Goal: Task Accomplishment & Management: Use online tool/utility

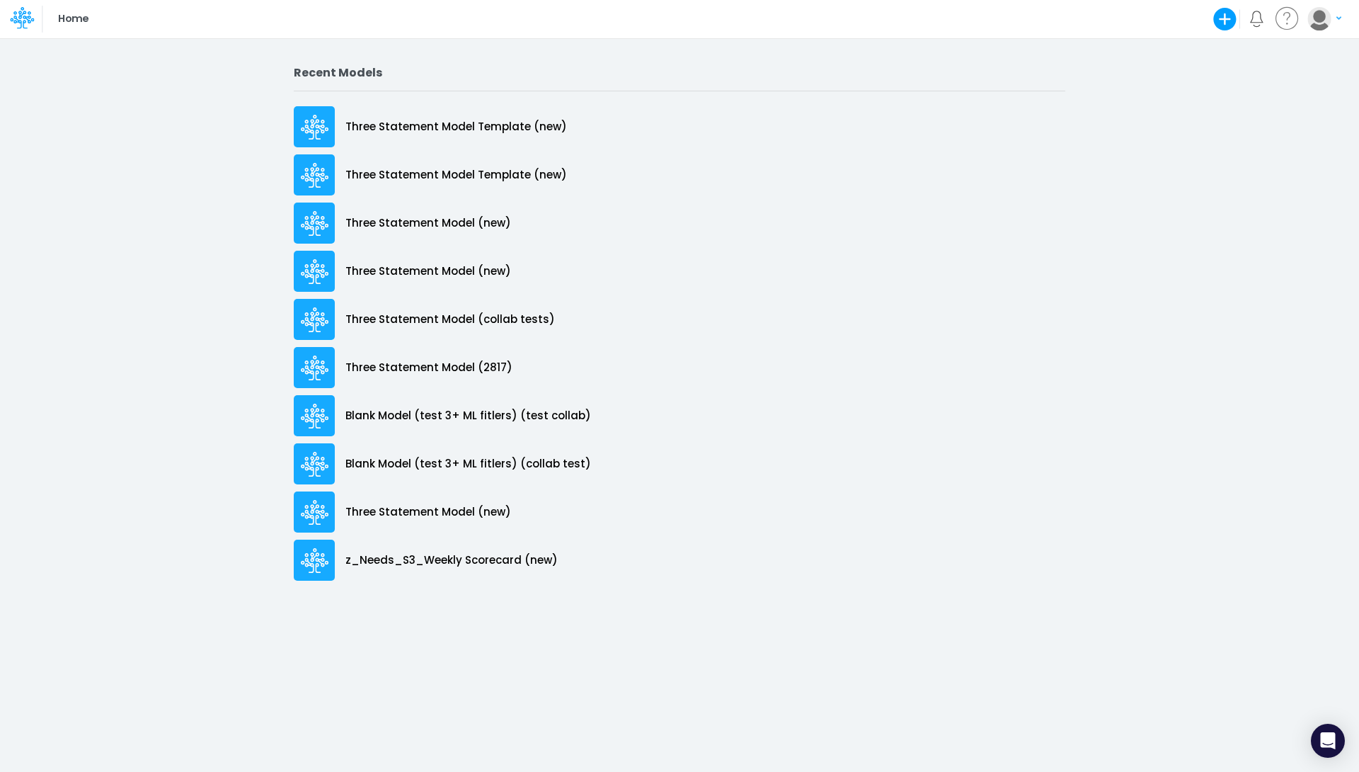
click at [1339, 15] on icon "button" at bounding box center [1338, 18] width 5 height 8
click at [1282, 42] on button "My profile settings" at bounding box center [1266, 51] width 151 height 22
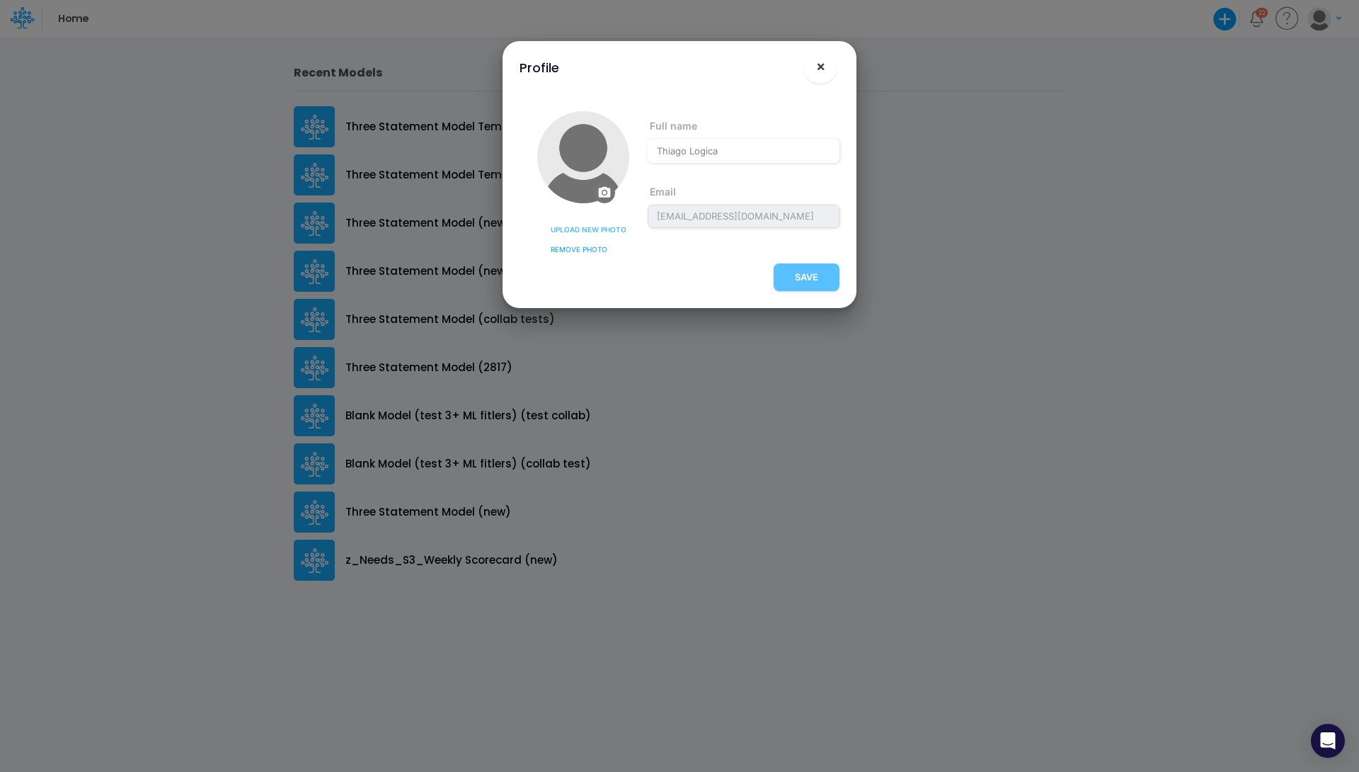
click at [828, 69] on button "×" at bounding box center [820, 67] width 34 height 34
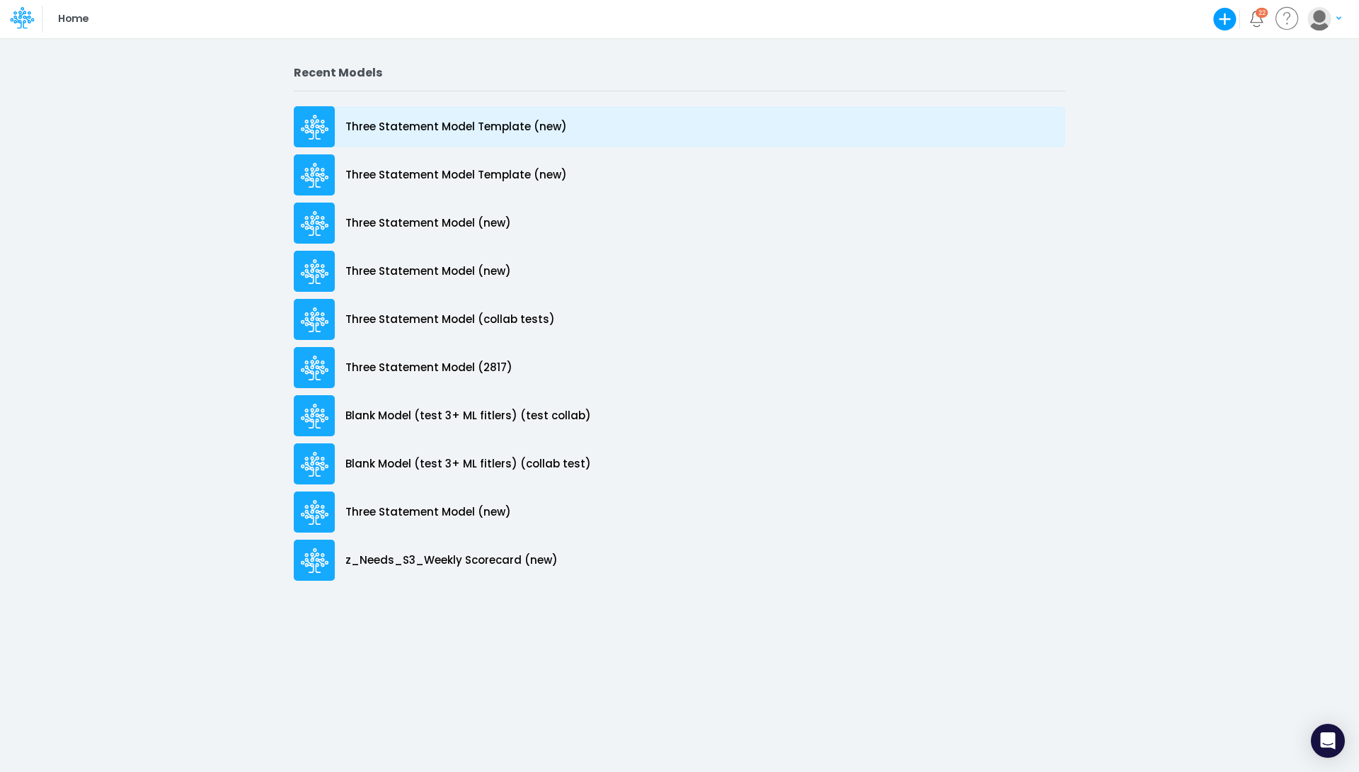
click at [508, 118] on div "Three Statement Model Template (new)" at bounding box center [680, 126] width 772 height 41
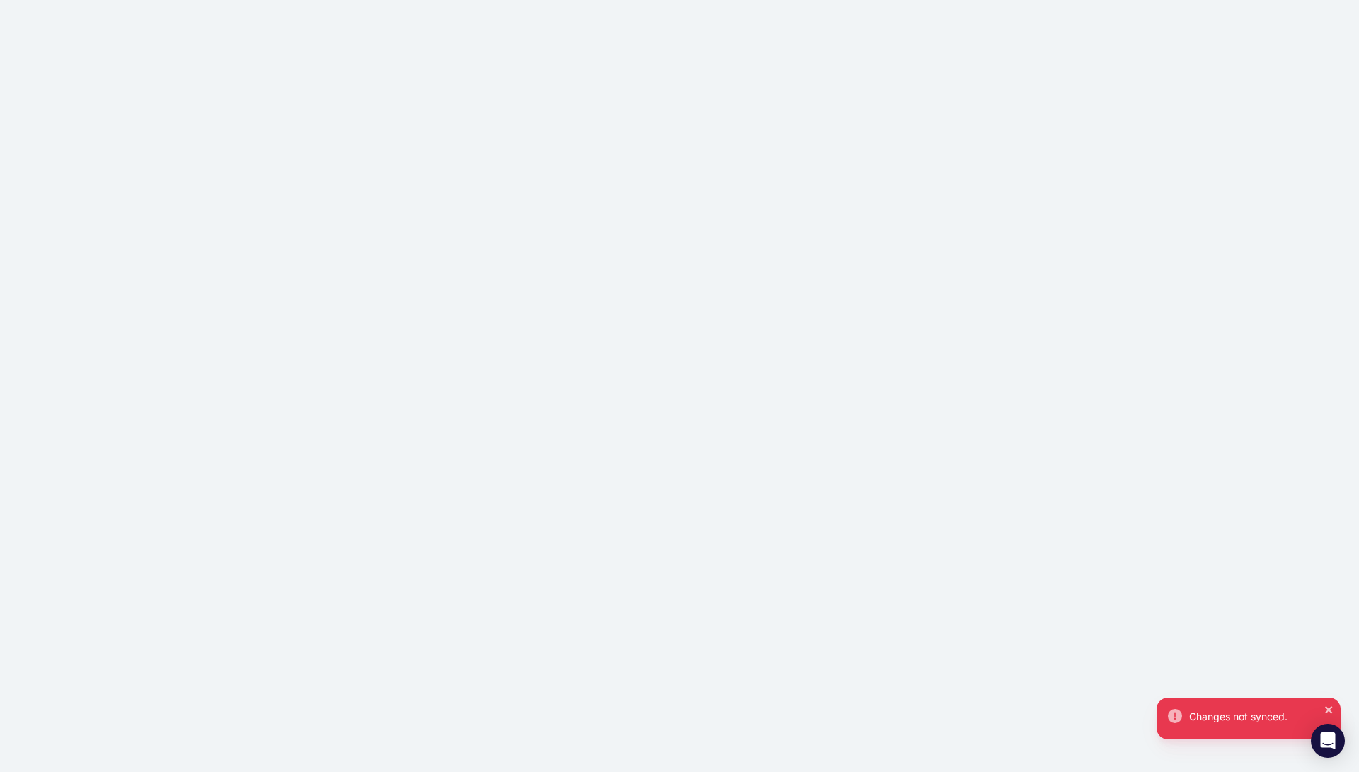
click at [246, 88] on div "Changes not synced." at bounding box center [679, 386] width 1359 height 772
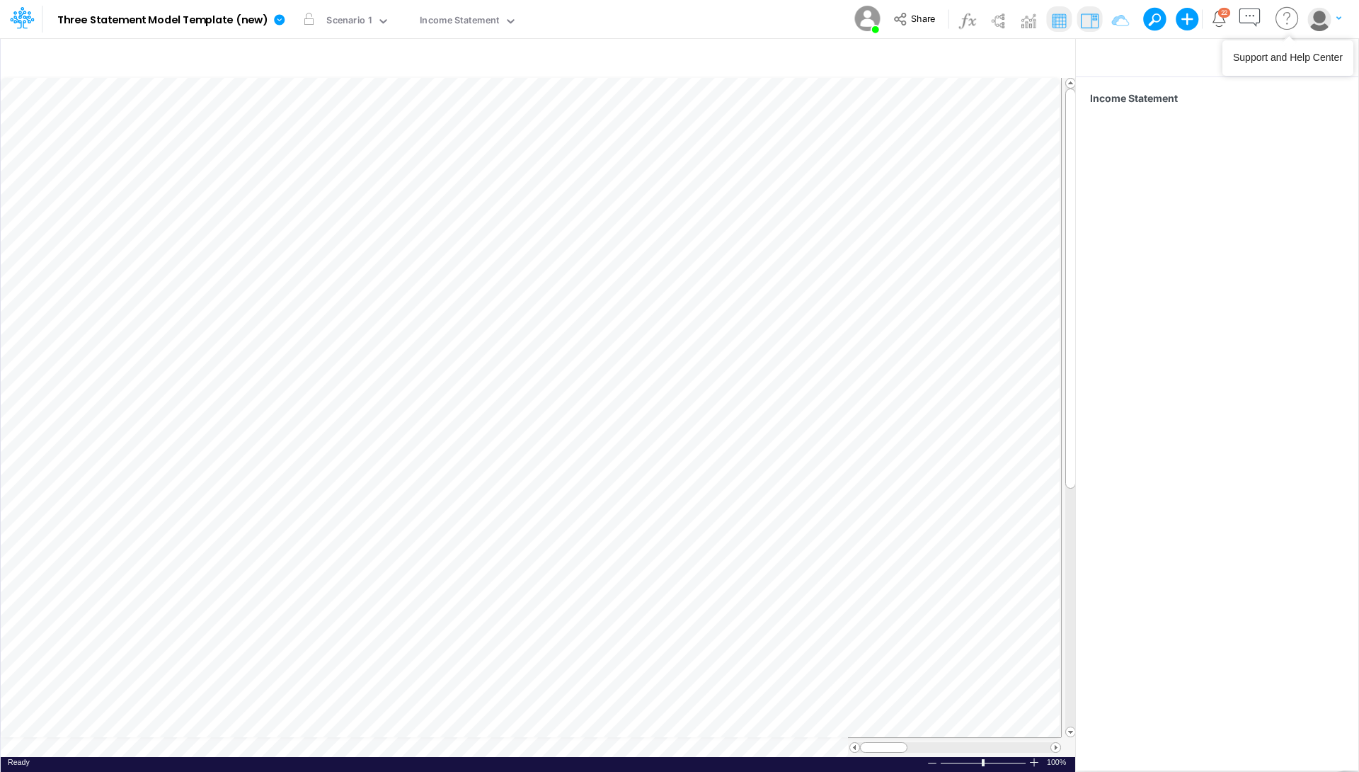
click at [1317, 23] on img "button" at bounding box center [1318, 18] width 23 height 23
click at [1246, 89] on button "Log out" at bounding box center [1266, 83] width 151 height 22
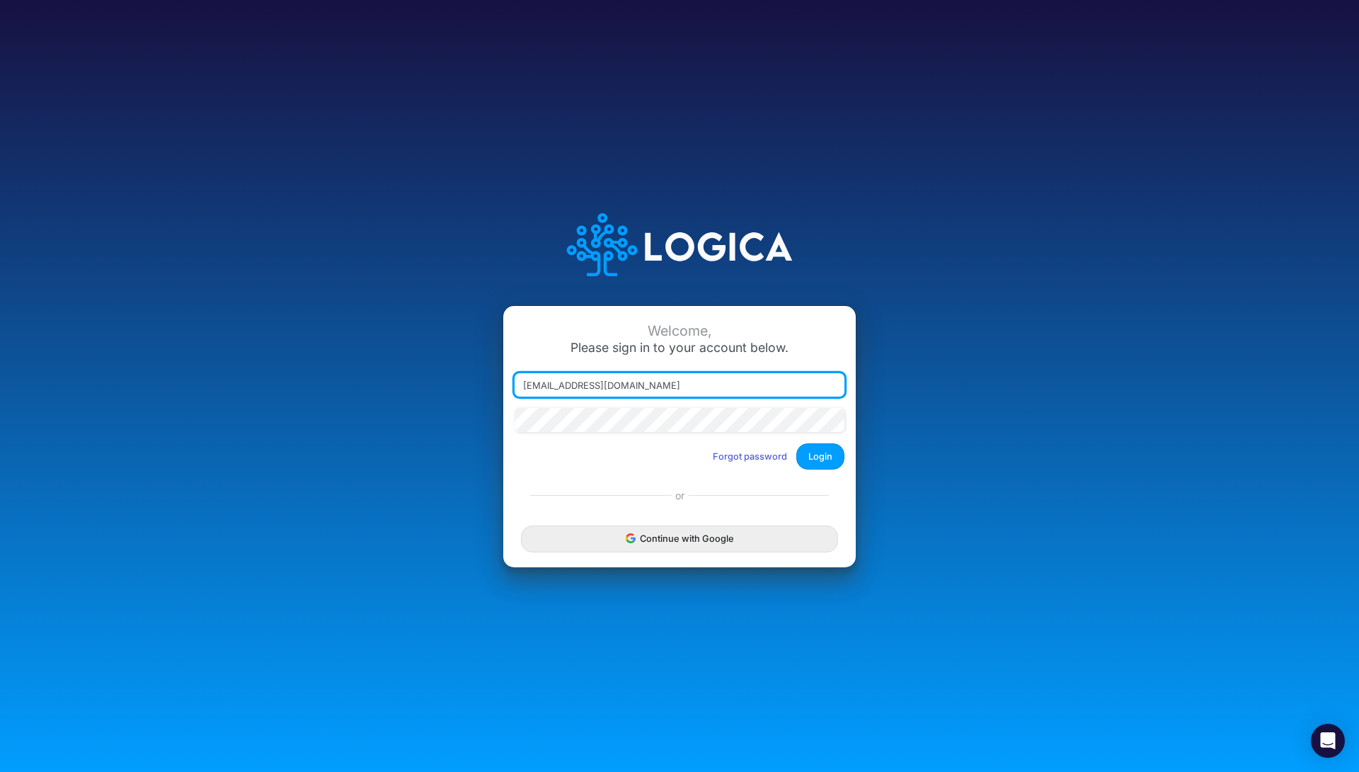
click at [515, 396] on div at bounding box center [515, 396] width 0 height 0
click at [821, 453] on button "Login" at bounding box center [820, 456] width 48 height 26
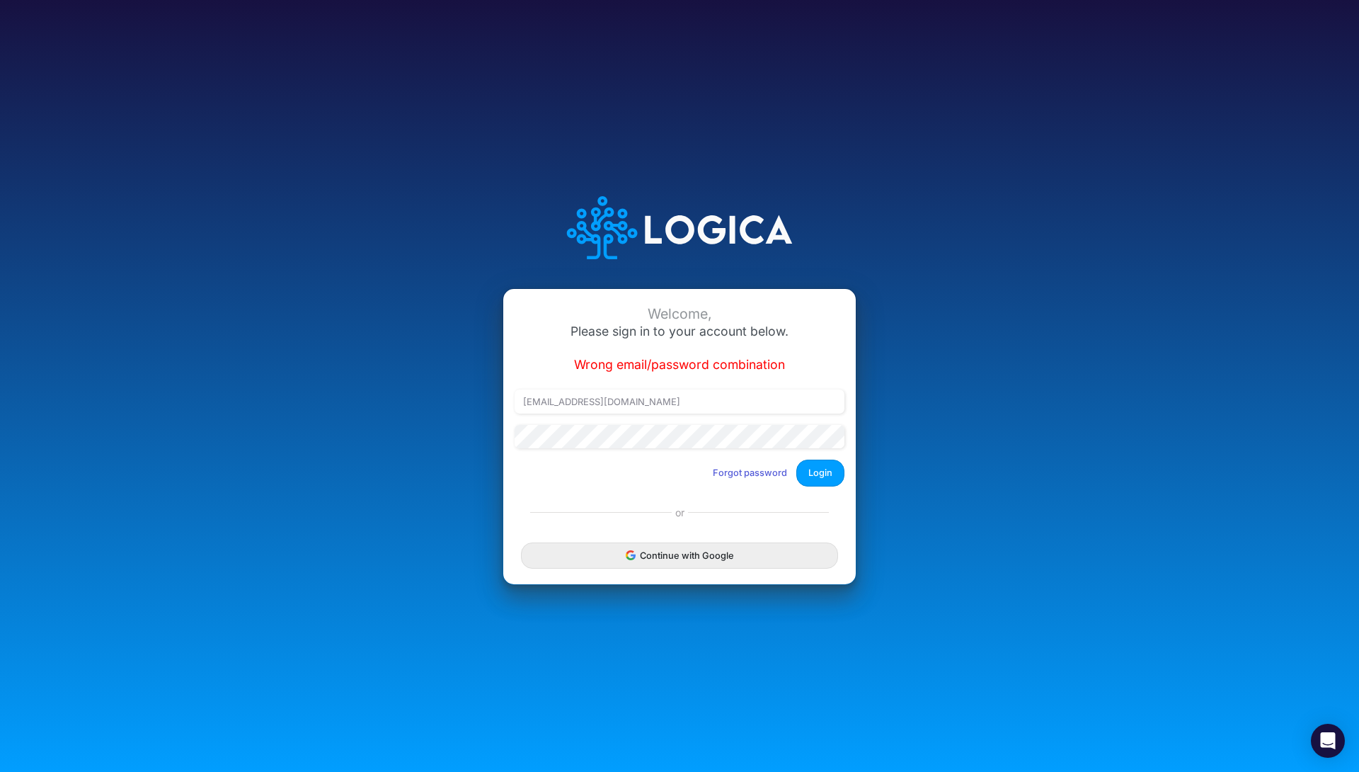
click at [515, 413] on div at bounding box center [515, 413] width 0 height 0
type input "thiago.fraxe@logica.cloud"
click at [818, 467] on button "Login" at bounding box center [820, 472] width 48 height 26
